Goal: Task Accomplishment & Management: Manage account settings

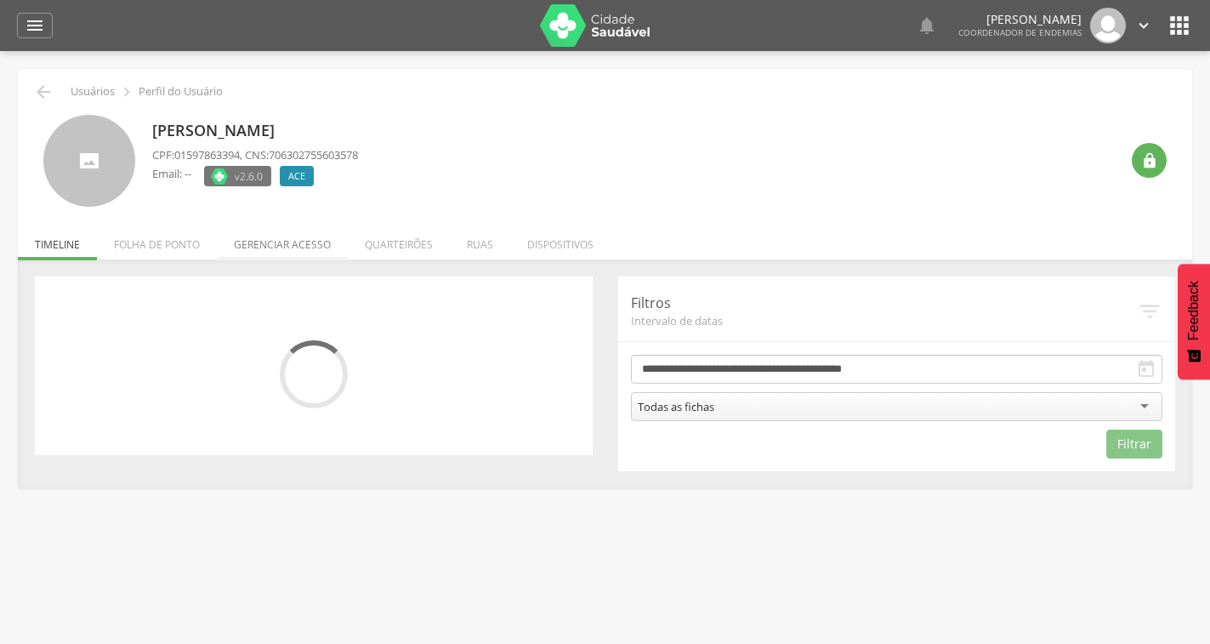
click at [301, 236] on li "Gerenciar acesso" at bounding box center [282, 240] width 131 height 40
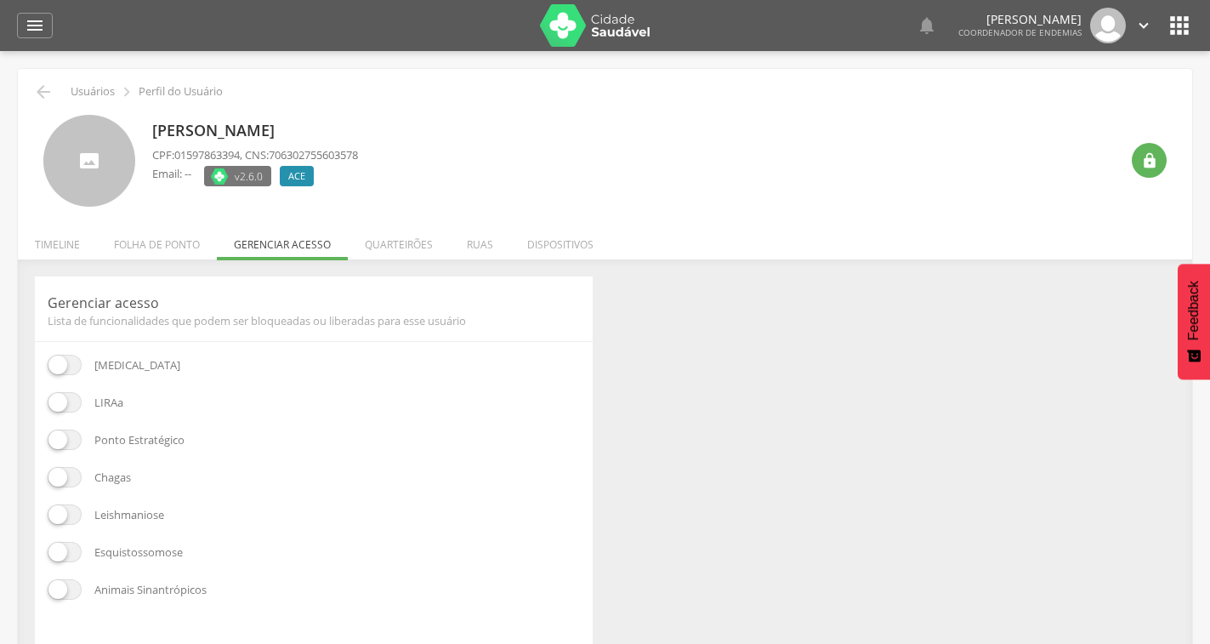
click at [66, 403] on span at bounding box center [65, 402] width 34 height 20
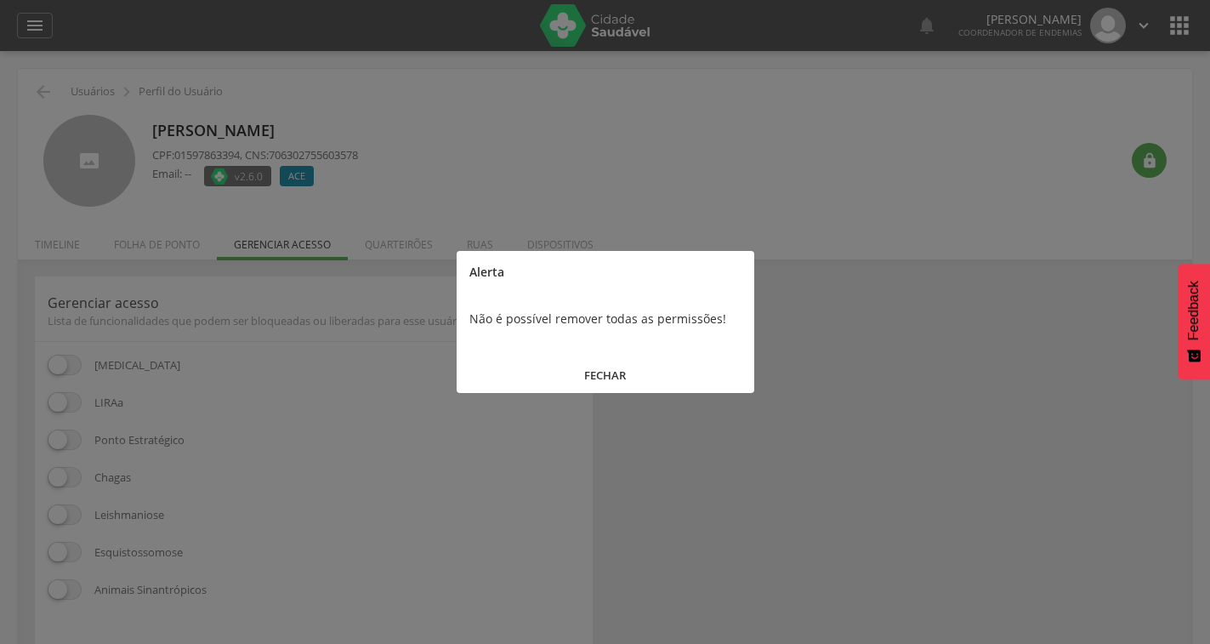
click at [584, 369] on button "FECHAR" at bounding box center [606, 375] width 298 height 37
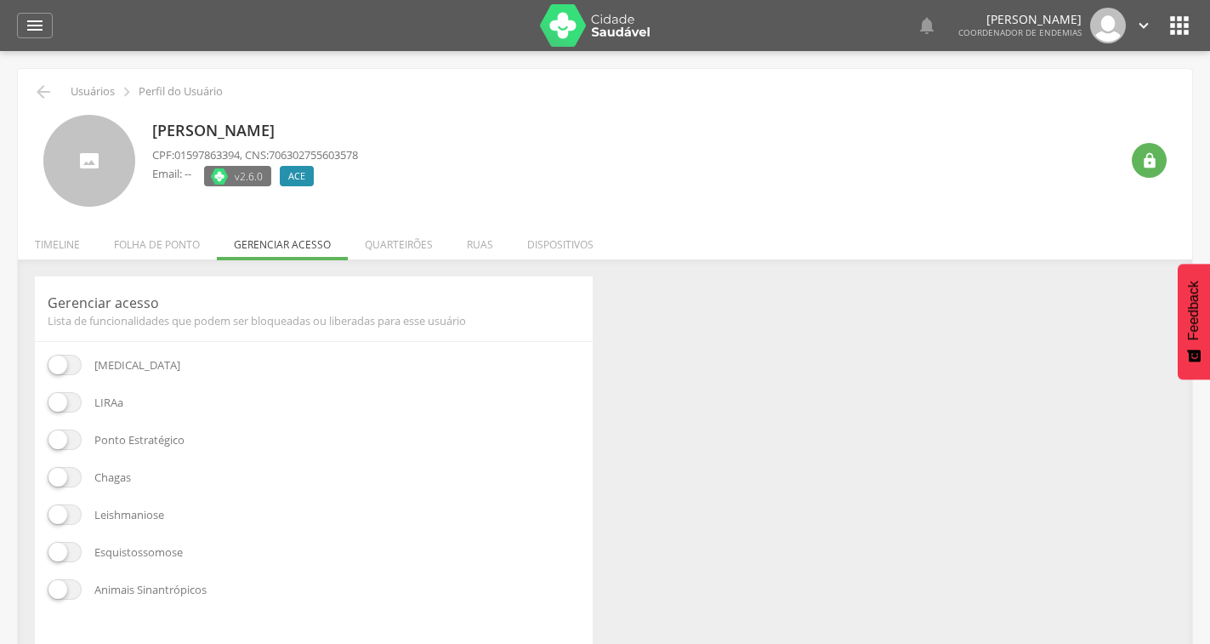
click at [68, 356] on span at bounding box center [65, 365] width 34 height 20
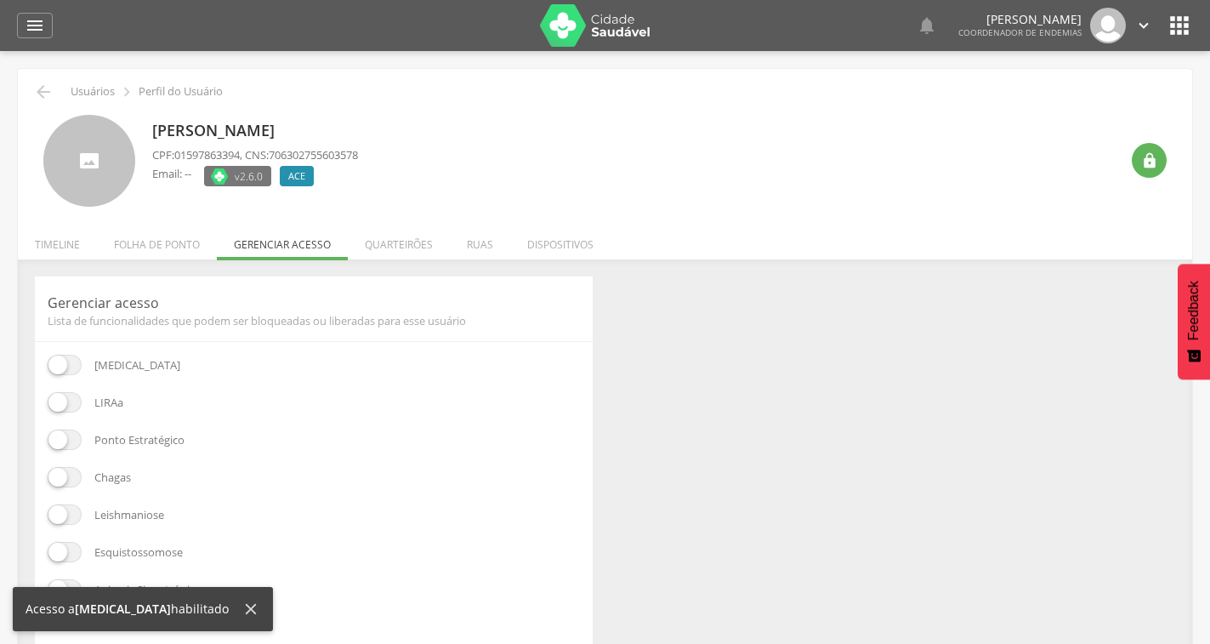
click at [74, 400] on span at bounding box center [65, 402] width 34 height 20
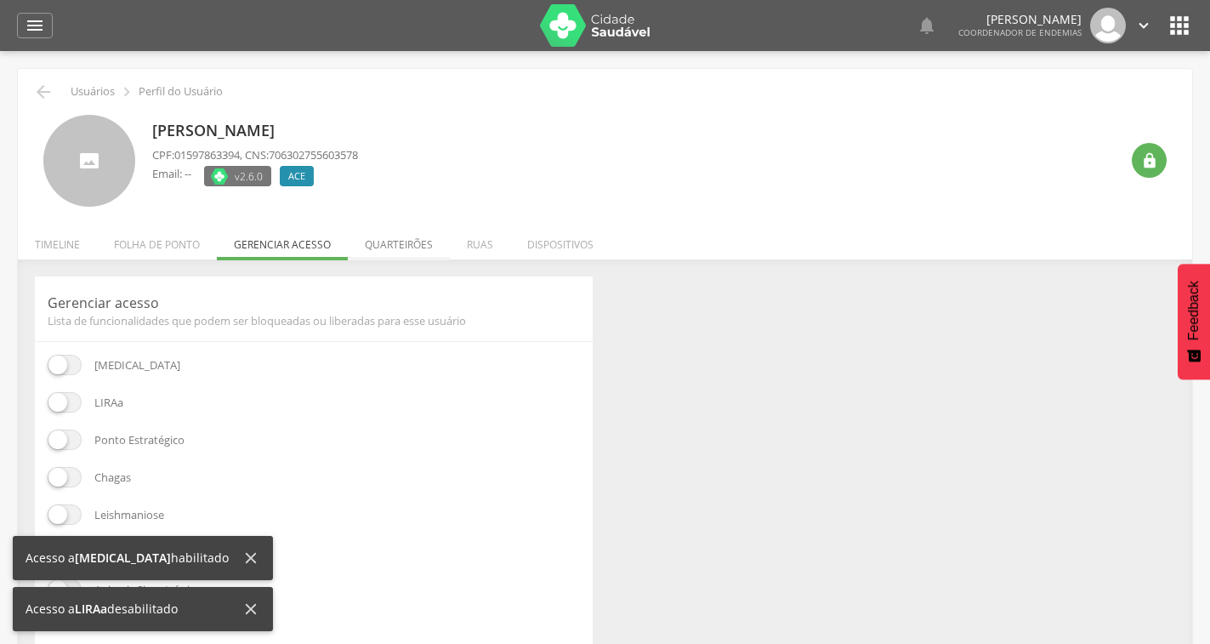
click at [403, 239] on li "Quarteirões" at bounding box center [399, 240] width 102 height 40
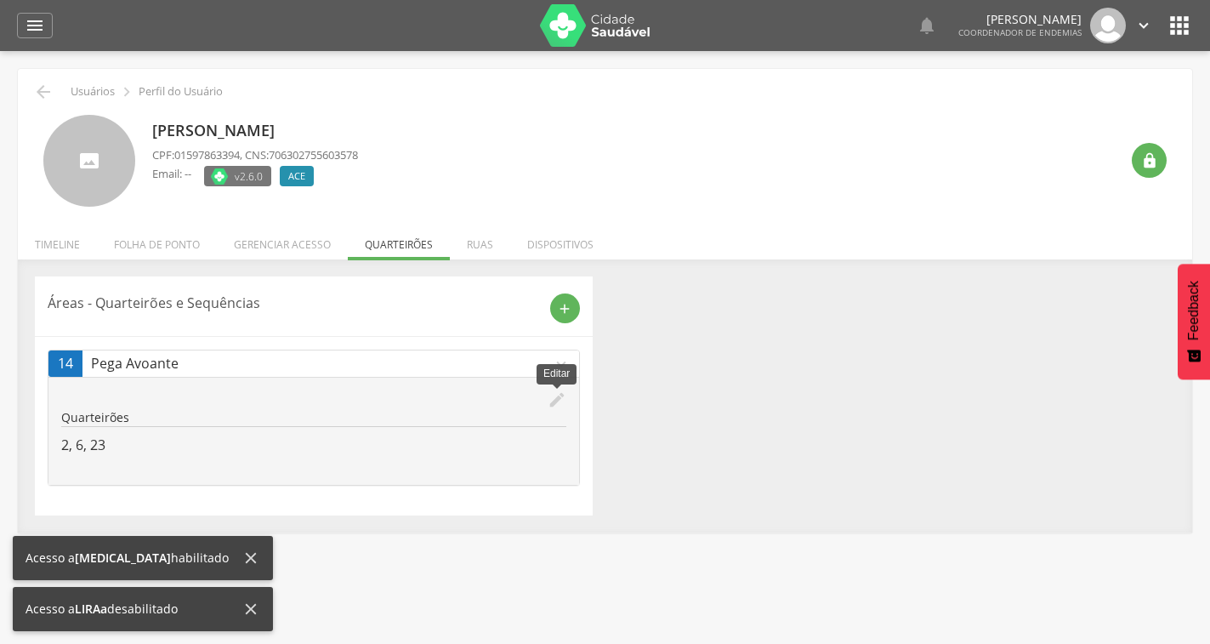
click at [555, 396] on icon "edit" at bounding box center [557, 399] width 19 height 19
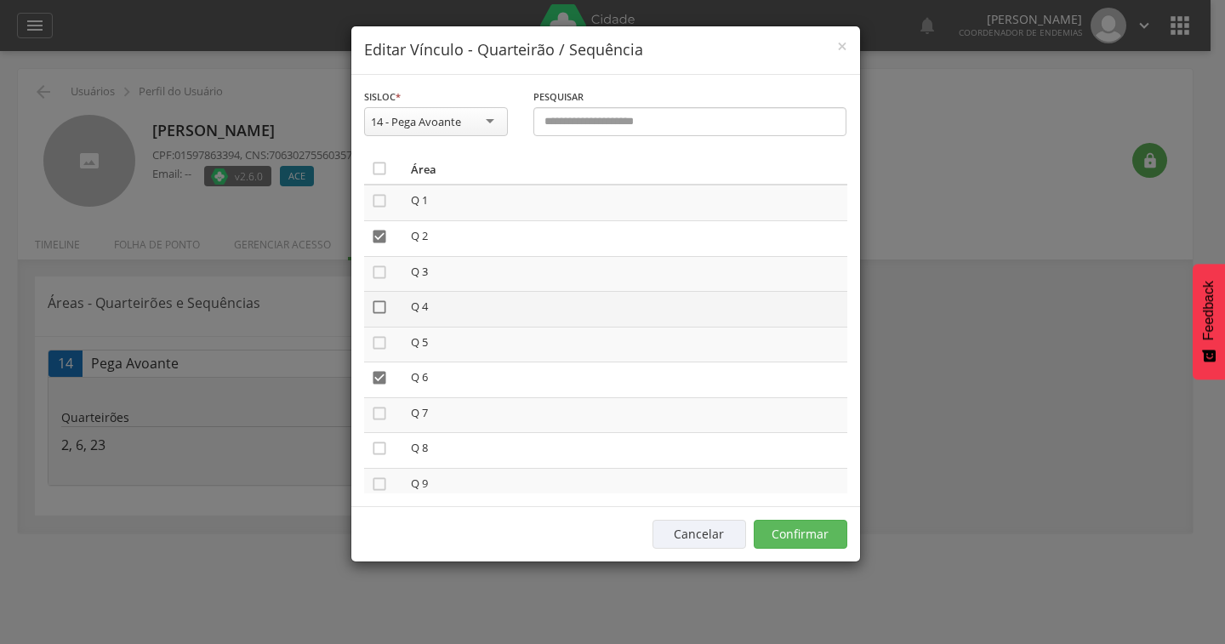
click at [373, 312] on icon "" at bounding box center [379, 307] width 17 height 17
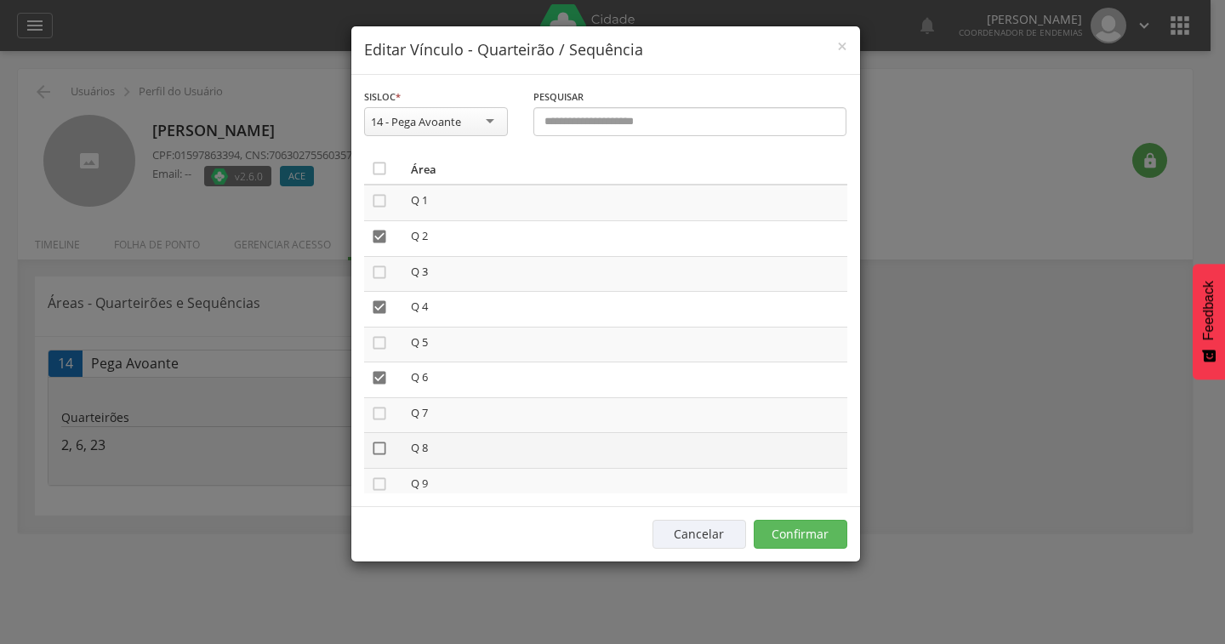
click at [378, 453] on icon "" at bounding box center [379, 448] width 17 height 17
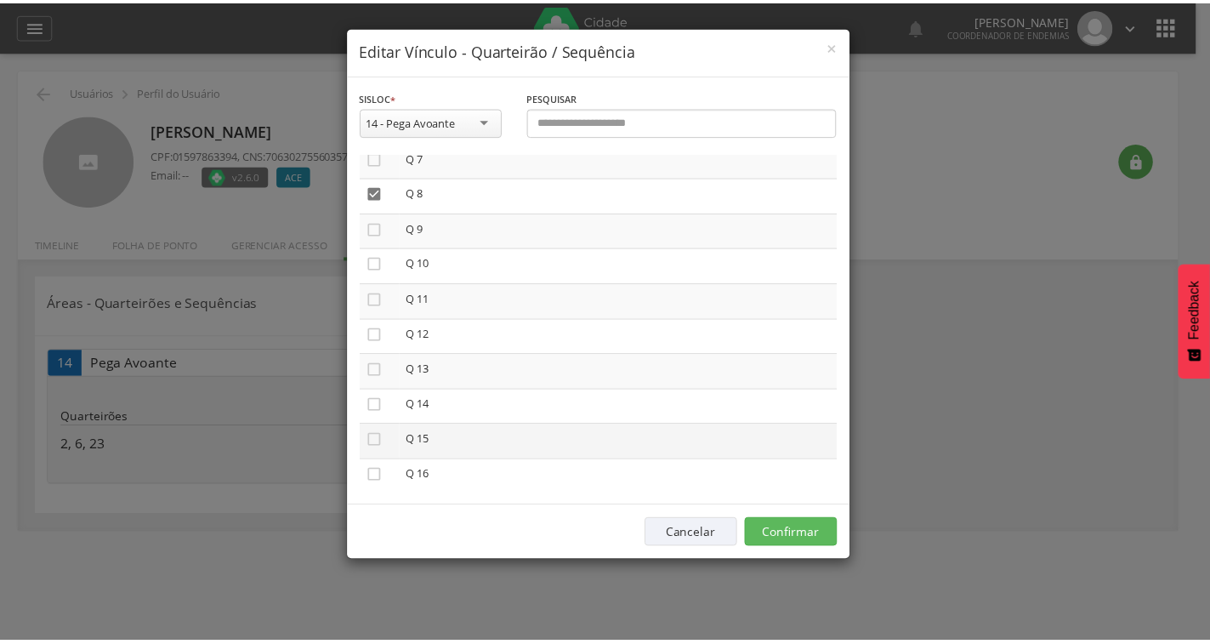
scroll to position [592, 0]
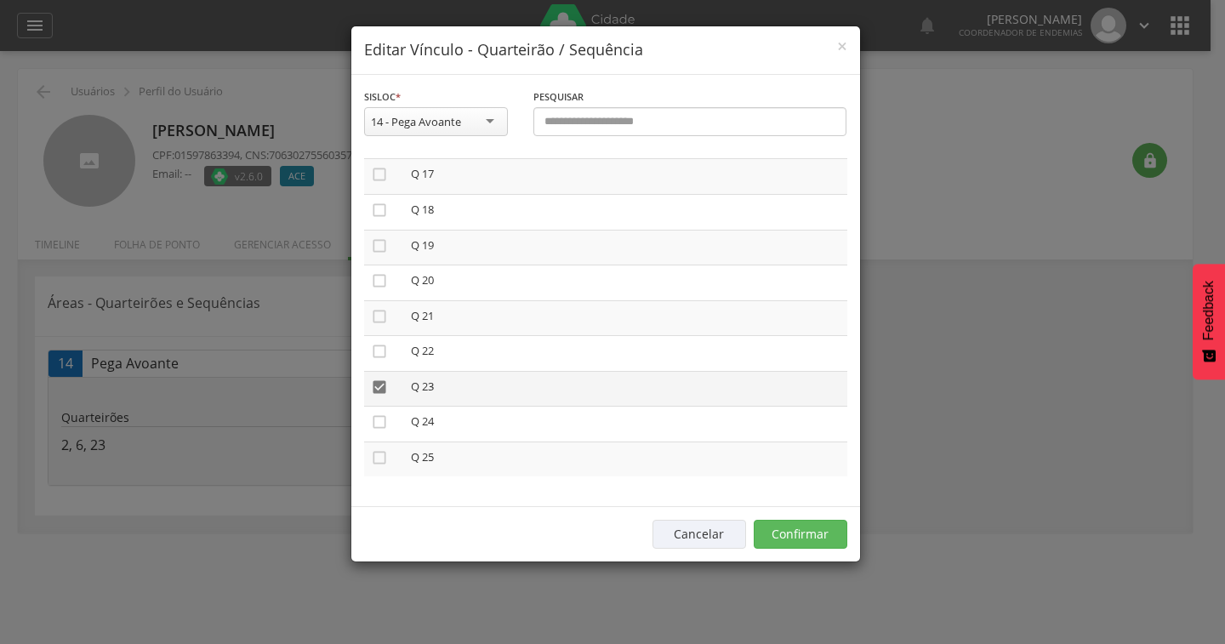
drag, startPoint x: 379, startPoint y: 384, endPoint x: 421, endPoint y: 373, distance: 43.7
click at [379, 383] on icon "" at bounding box center [379, 387] width 17 height 17
click at [828, 538] on button "Confirmar" at bounding box center [801, 534] width 94 height 29
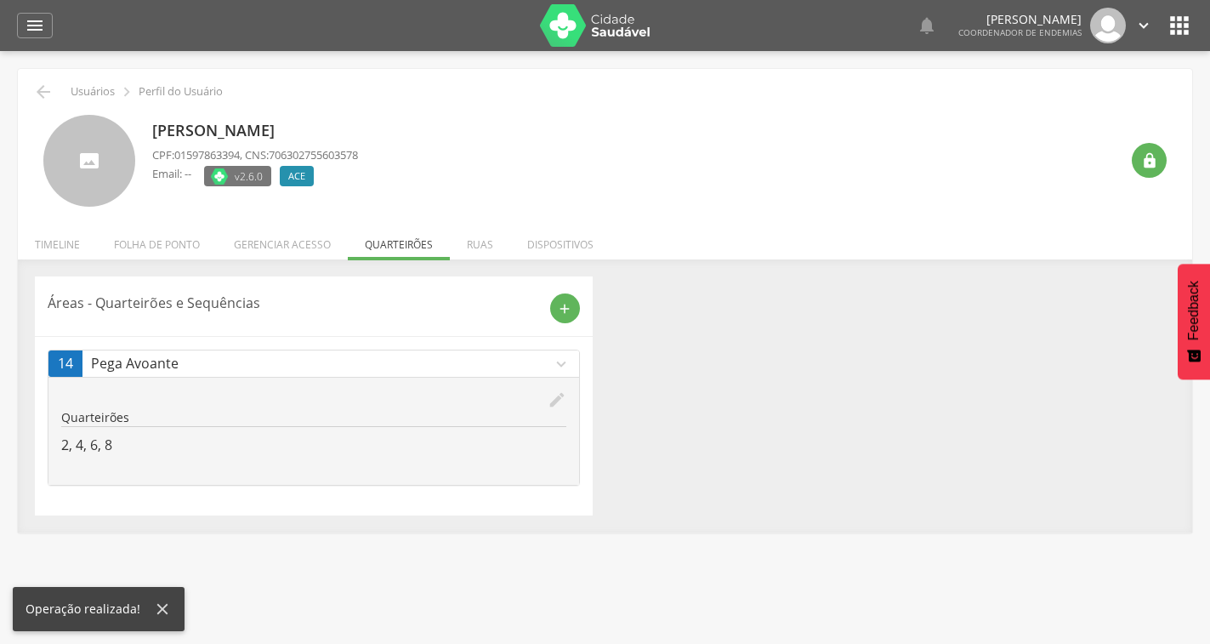
click at [26, 86] on div " Usuários  Perfil do Usuário [PERSON_NAME] CPF: 01597863394 , CNS: 7063027556…" at bounding box center [605, 301] width 1175 height 464
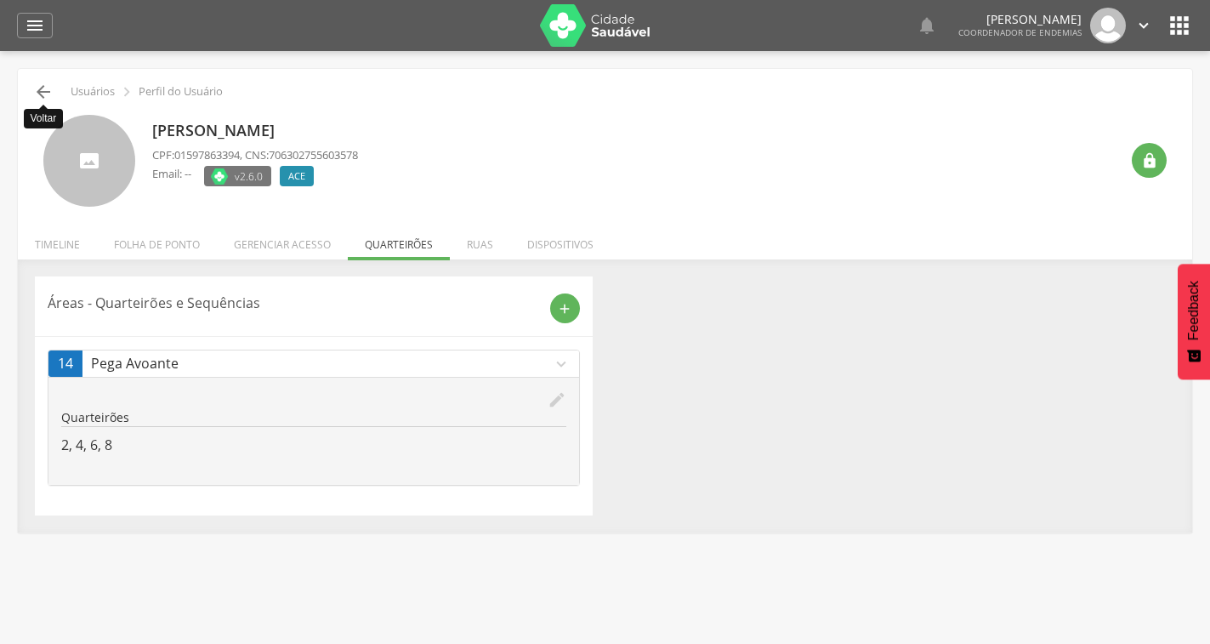
click at [46, 100] on icon "" at bounding box center [43, 92] width 20 height 20
